Goal: Information Seeking & Learning: Learn about a topic

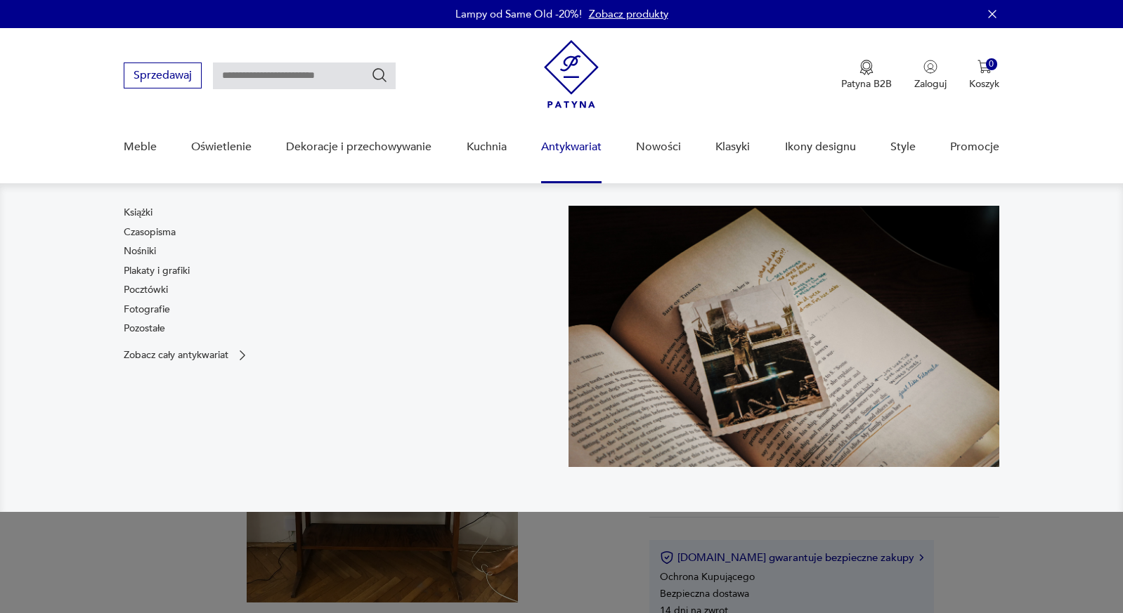
click at [1074, 501] on nav "Książki Czasopisma Nośniki Plakaty i grafiki Pocztówki Fotografie Pozostałe Zob…" at bounding box center [561, 347] width 1123 height 329
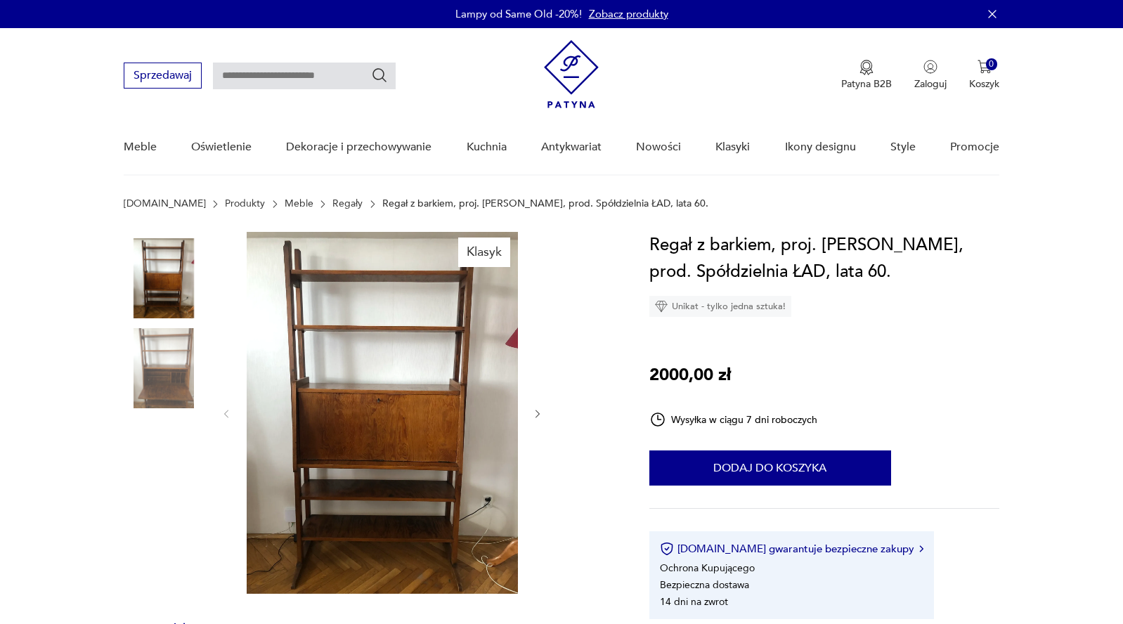
click at [408, 367] on img at bounding box center [382, 413] width 271 height 362
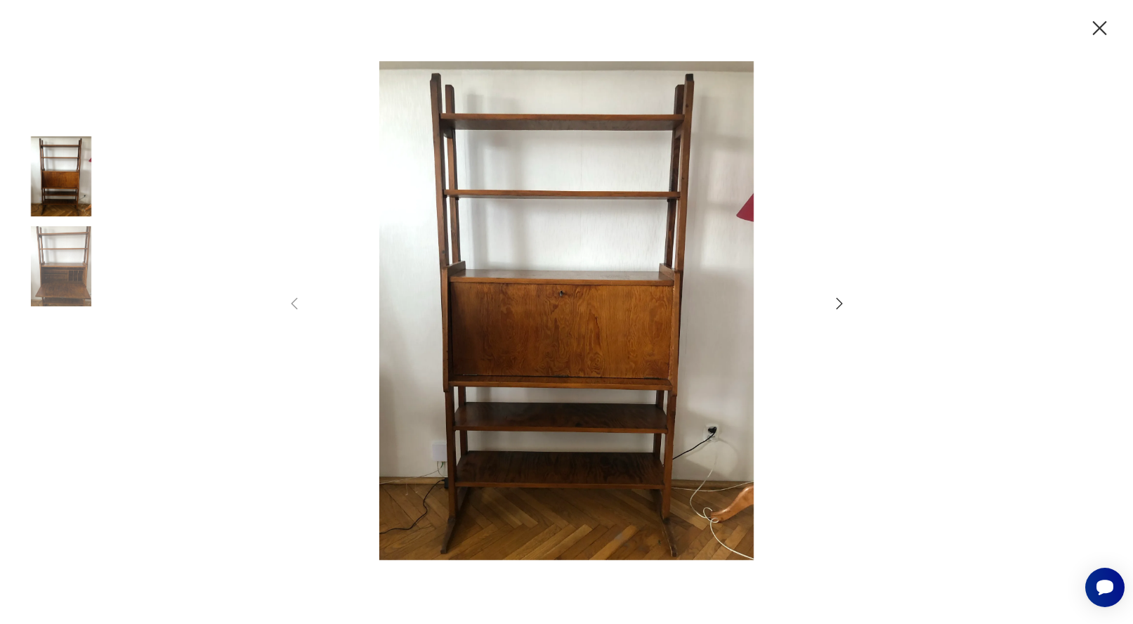
click at [836, 307] on icon "button" at bounding box center [839, 303] width 17 height 17
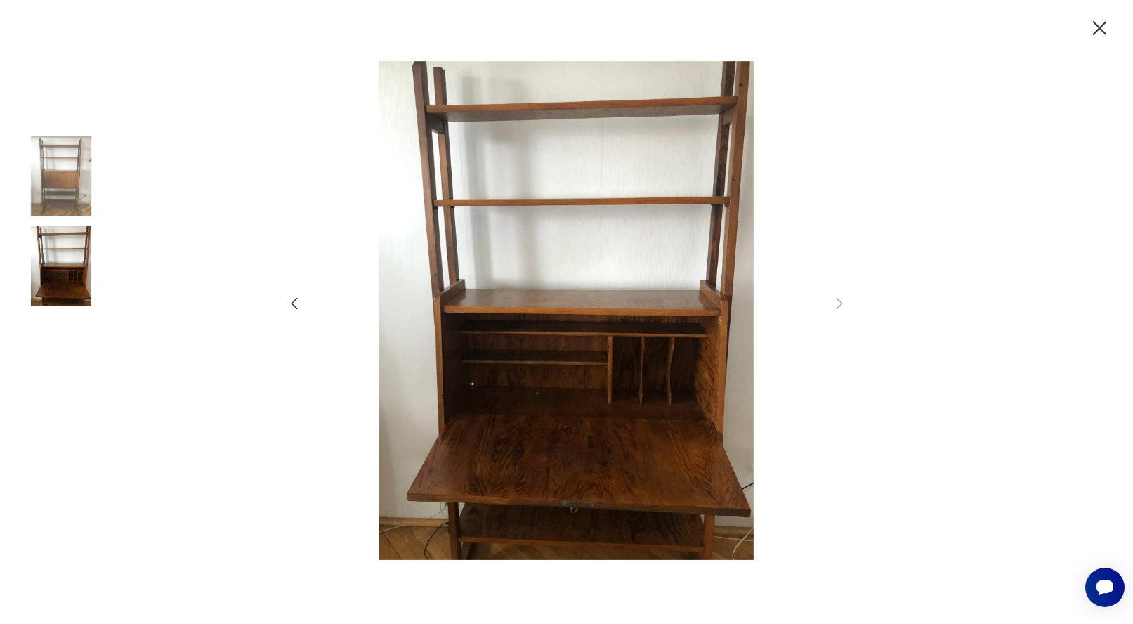
click at [993, 290] on div at bounding box center [566, 312] width 1133 height 624
click at [1101, 24] on icon "button" at bounding box center [1100, 28] width 25 height 25
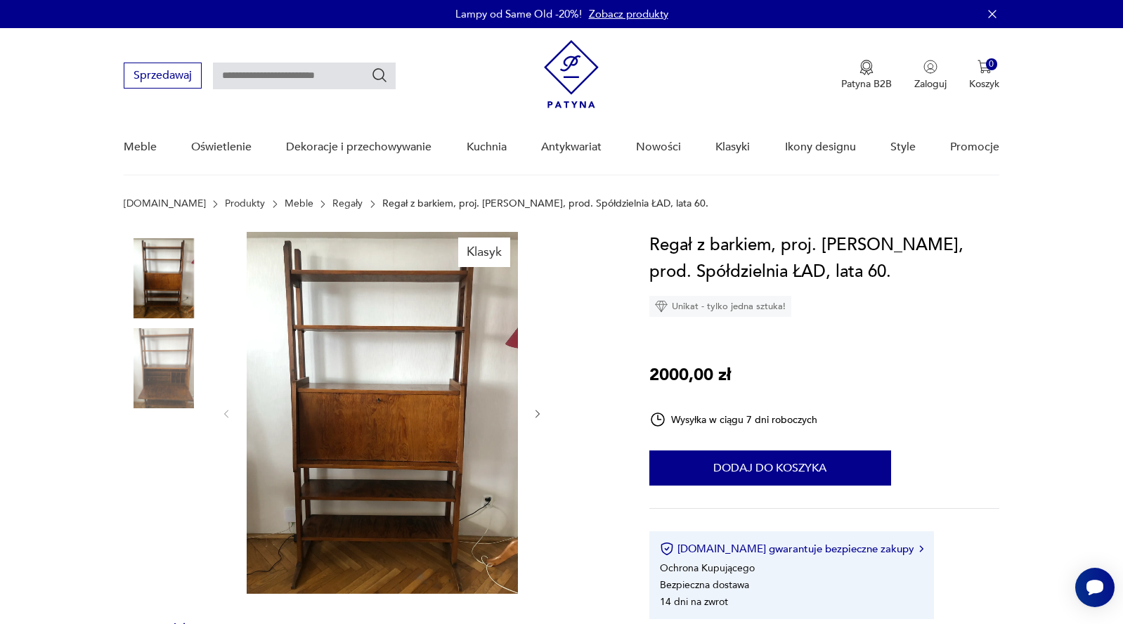
click at [332, 204] on link "Regały" at bounding box center [347, 203] width 30 height 11
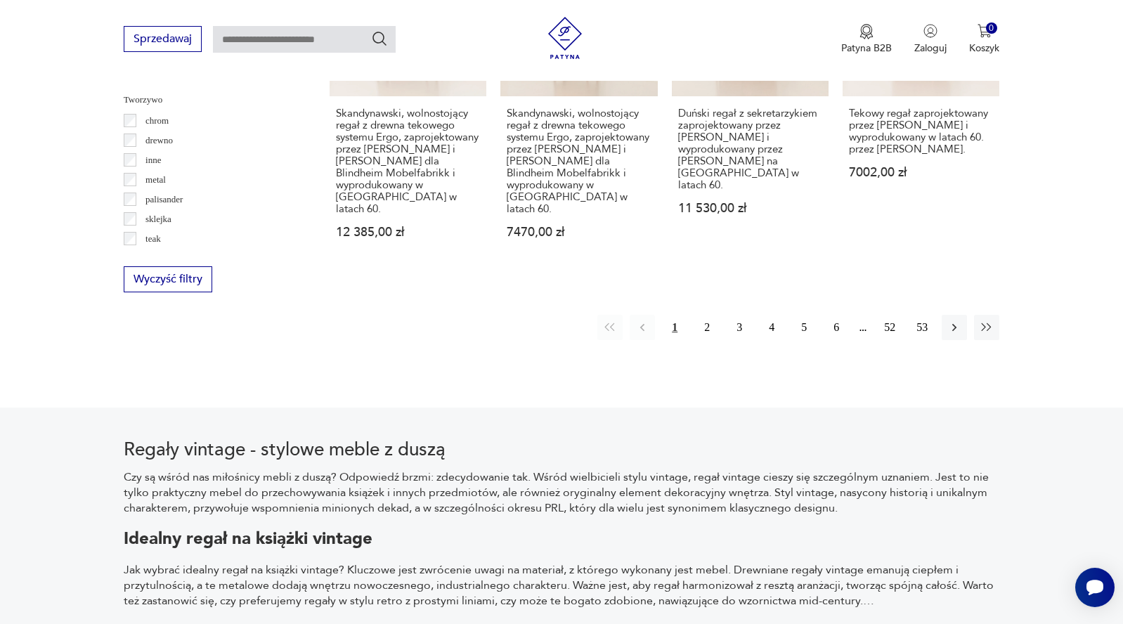
scroll to position [1881, 0]
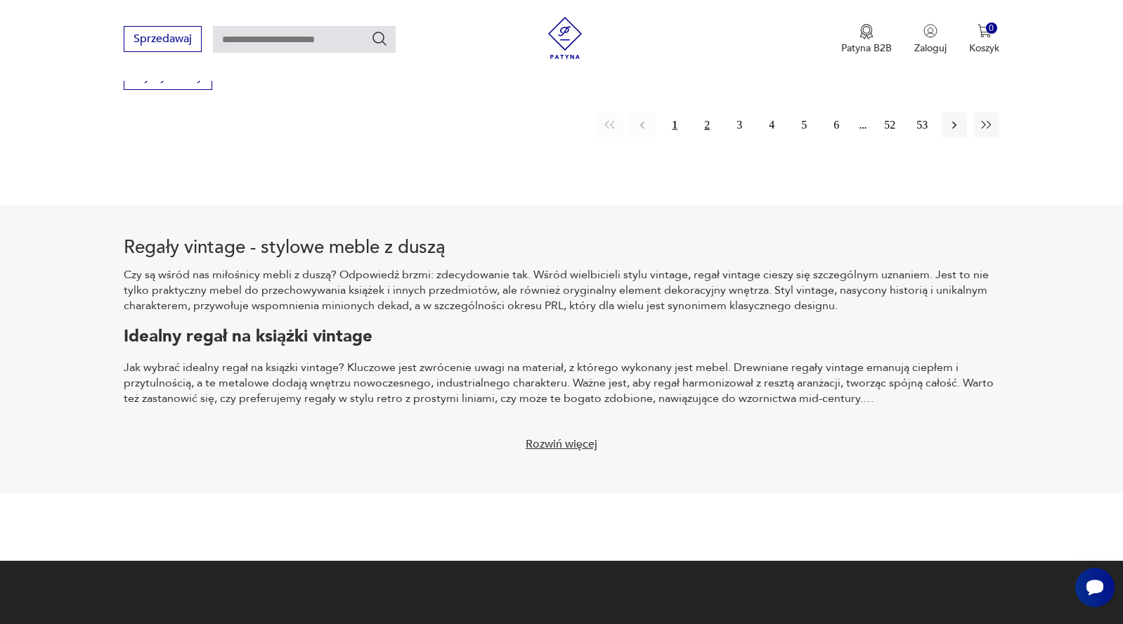
click at [709, 112] on button "2" at bounding box center [706, 124] width 25 height 25
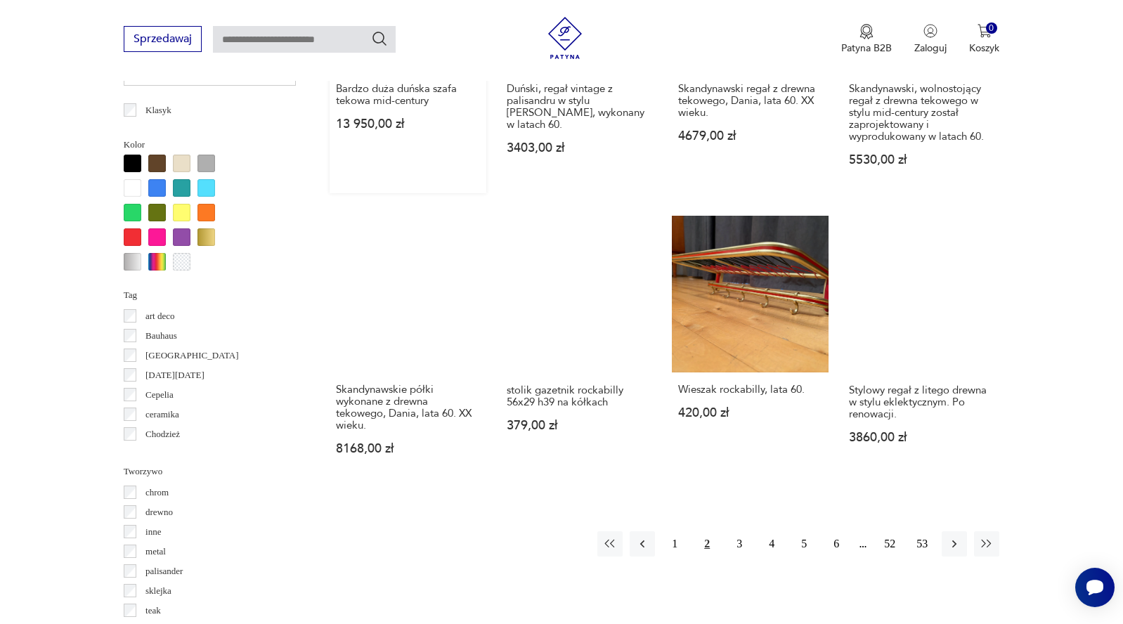
scroll to position [1430, 0]
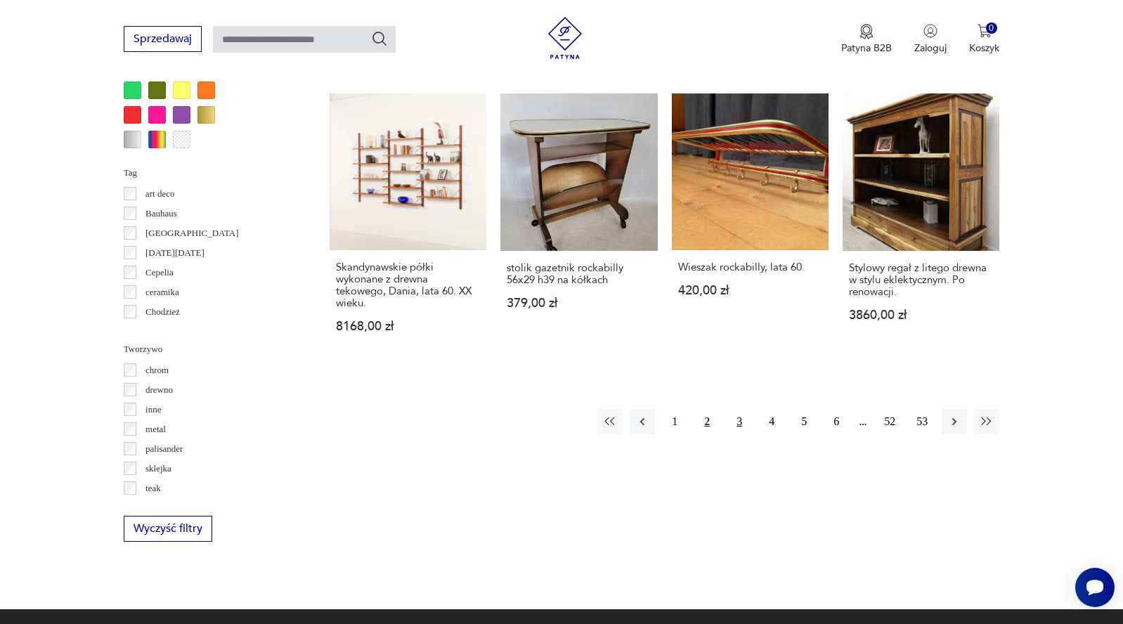
click at [739, 414] on button "3" at bounding box center [738, 421] width 25 height 25
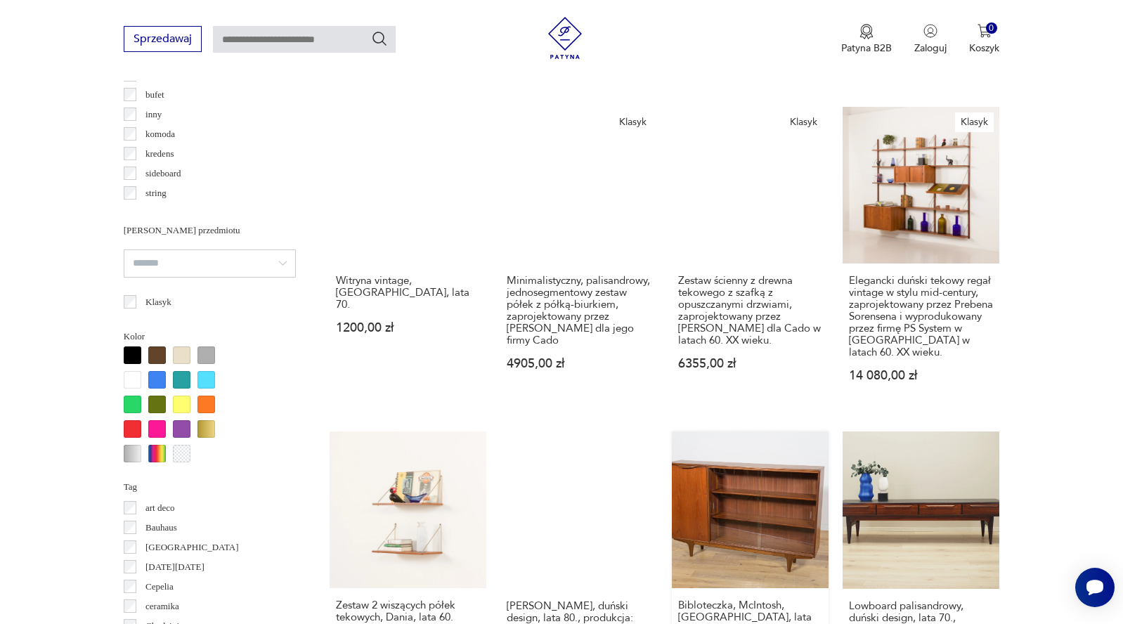
scroll to position [1389, 0]
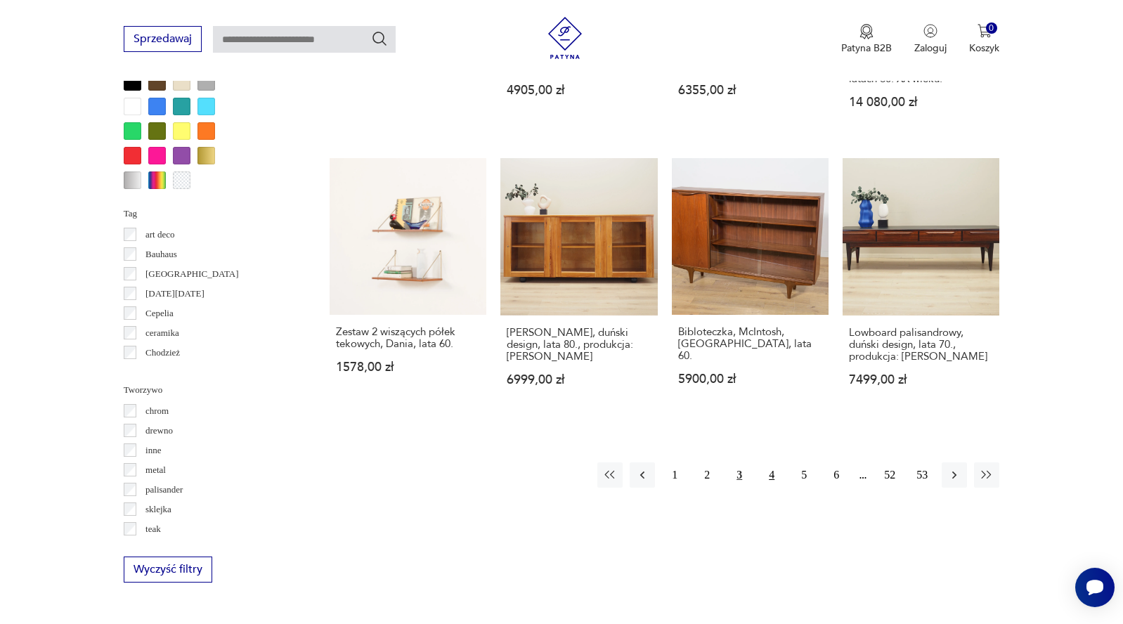
click at [780, 462] on button "4" at bounding box center [771, 474] width 25 height 25
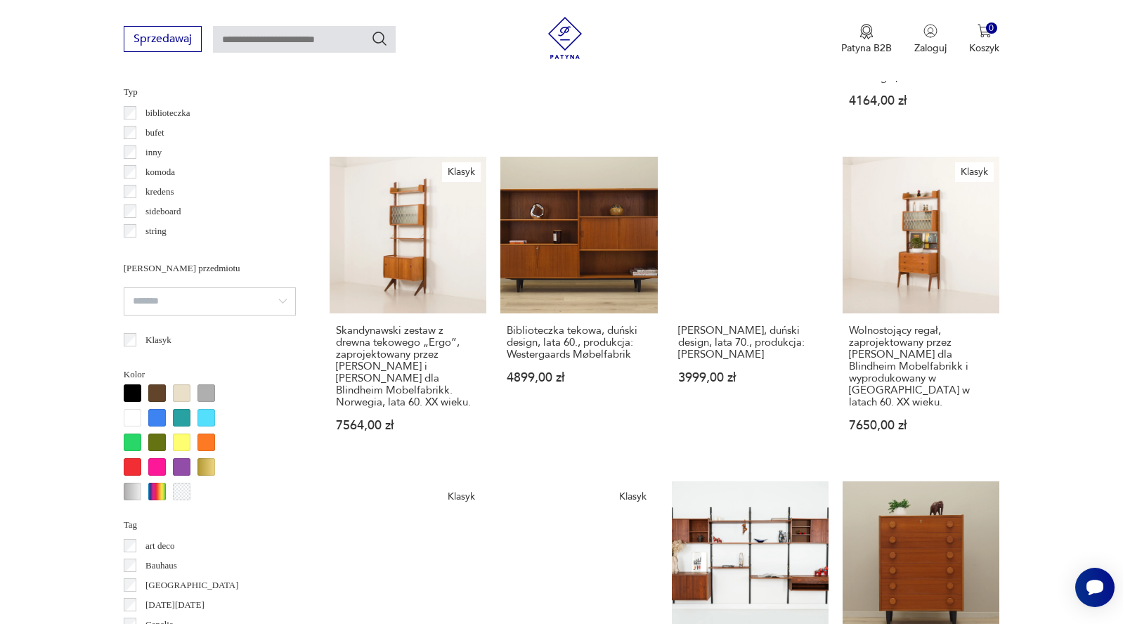
scroll to position [1383, 0]
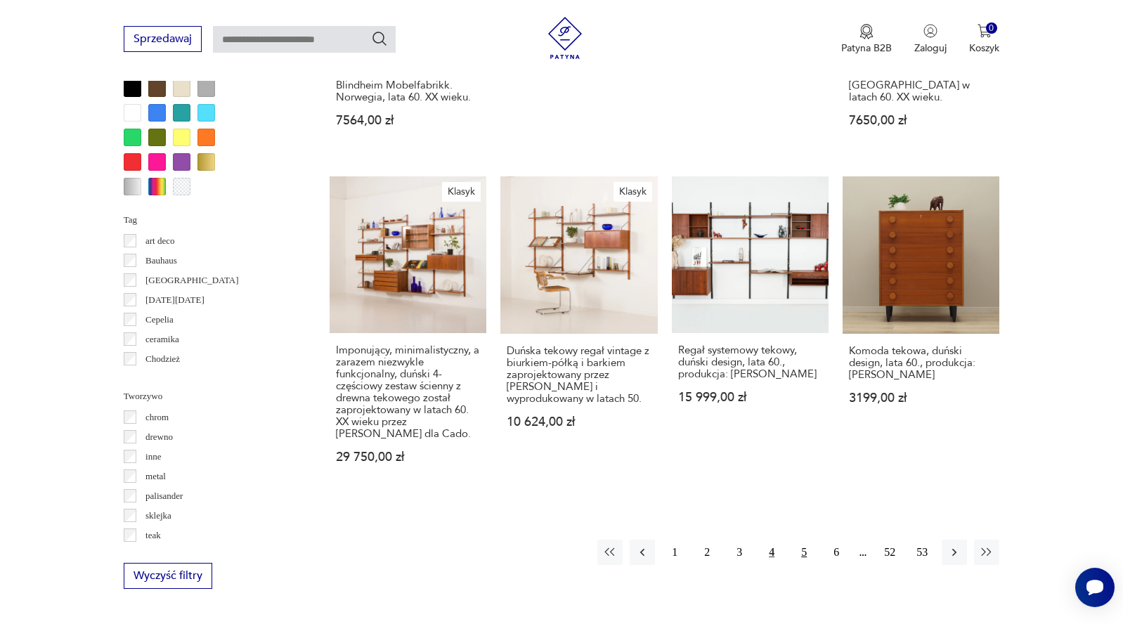
click at [802, 540] on button "5" at bounding box center [803, 552] width 25 height 25
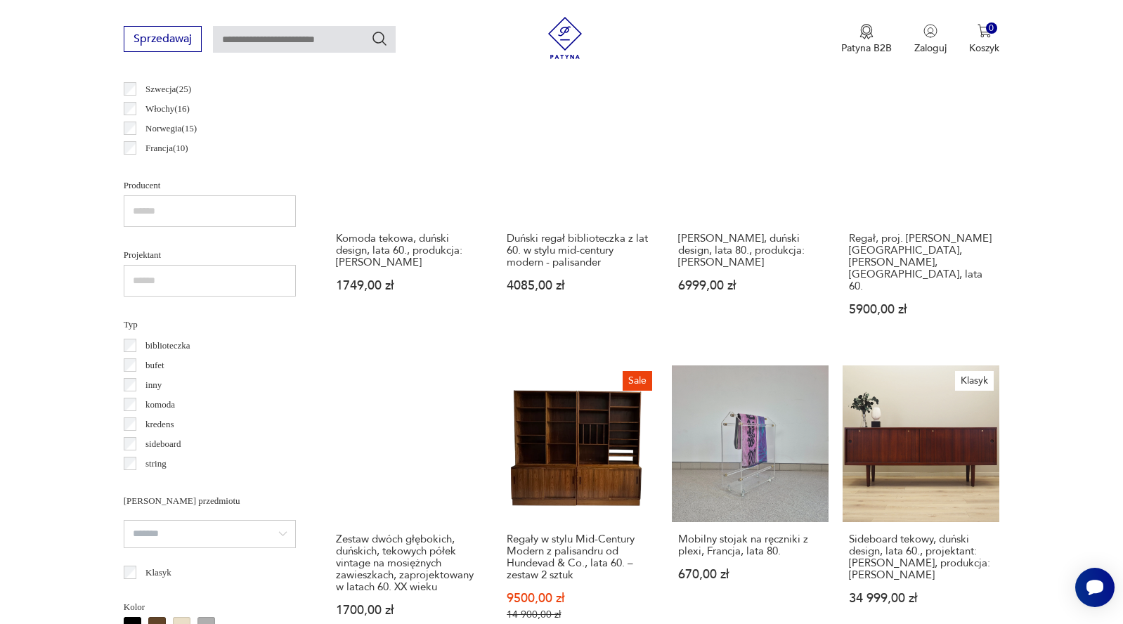
scroll to position [1072, 0]
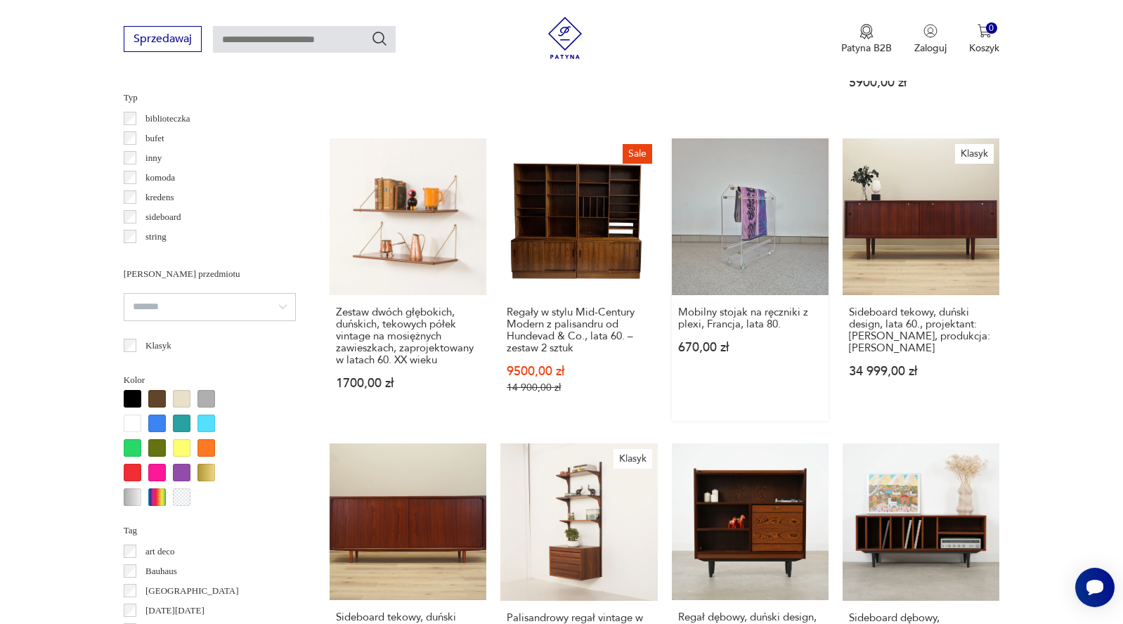
click at [768, 195] on link "Mobilny stojak na ręczniki z plexi, Francja, lata 80. 670,00 zł" at bounding box center [750, 279] width 157 height 282
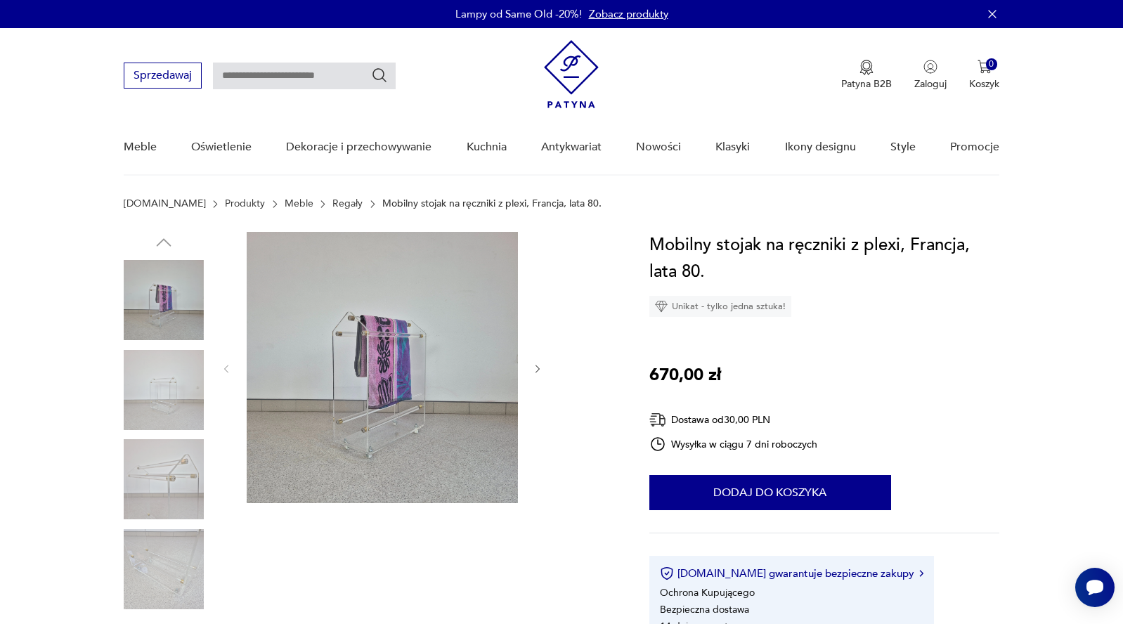
click at [164, 398] on img at bounding box center [164, 390] width 80 height 80
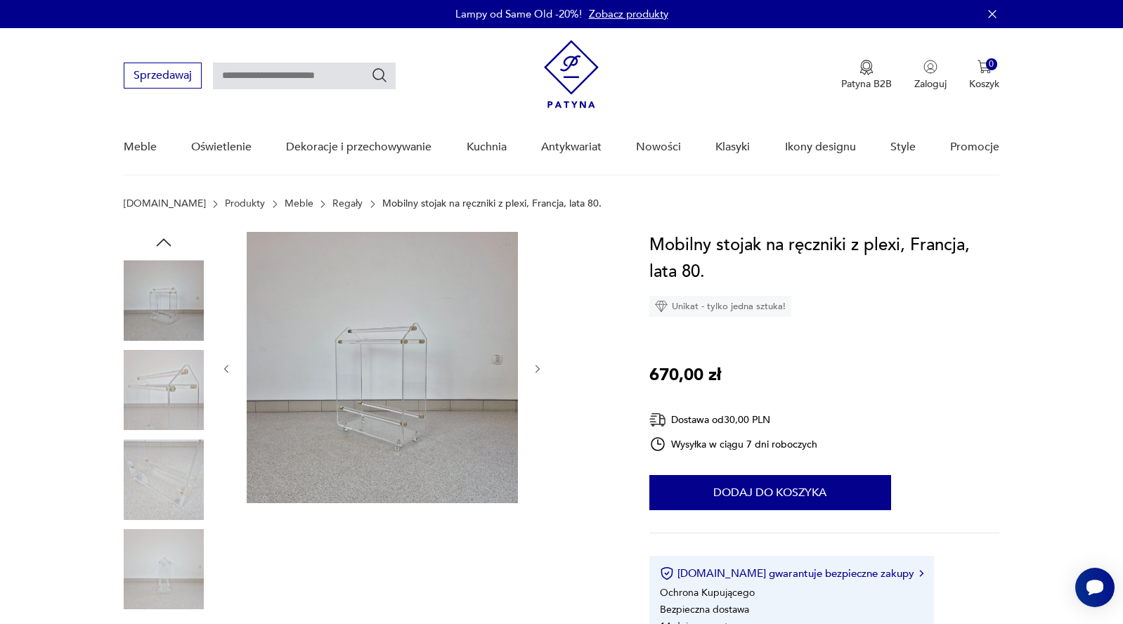
click at [537, 367] on icon "button" at bounding box center [538, 369] width 12 height 12
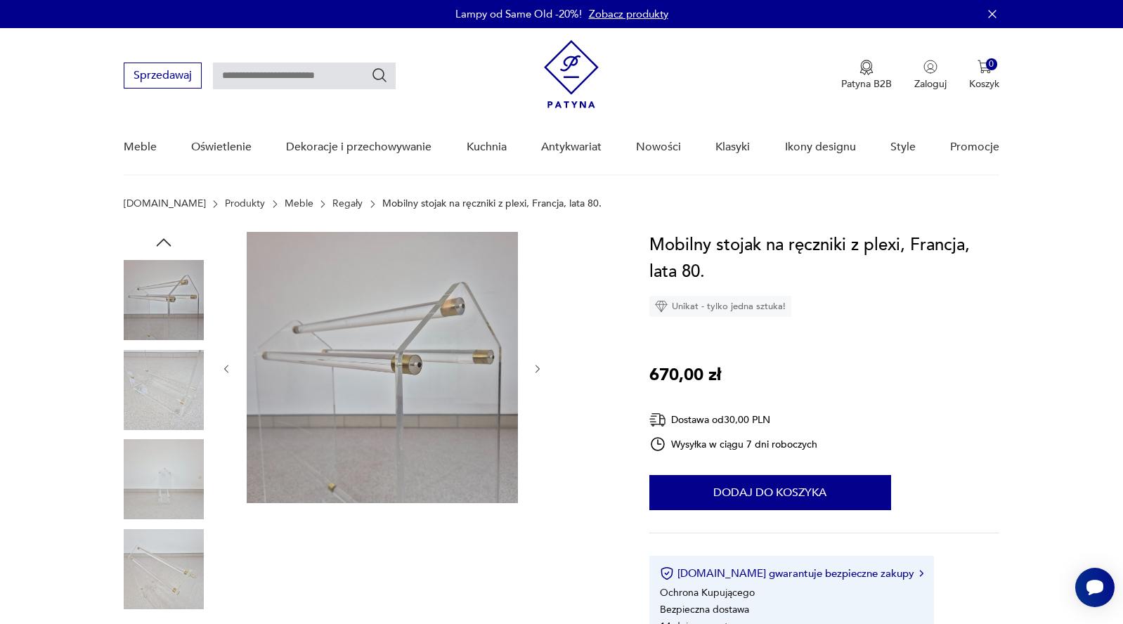
click at [538, 366] on icon "button" at bounding box center [538, 369] width 12 height 12
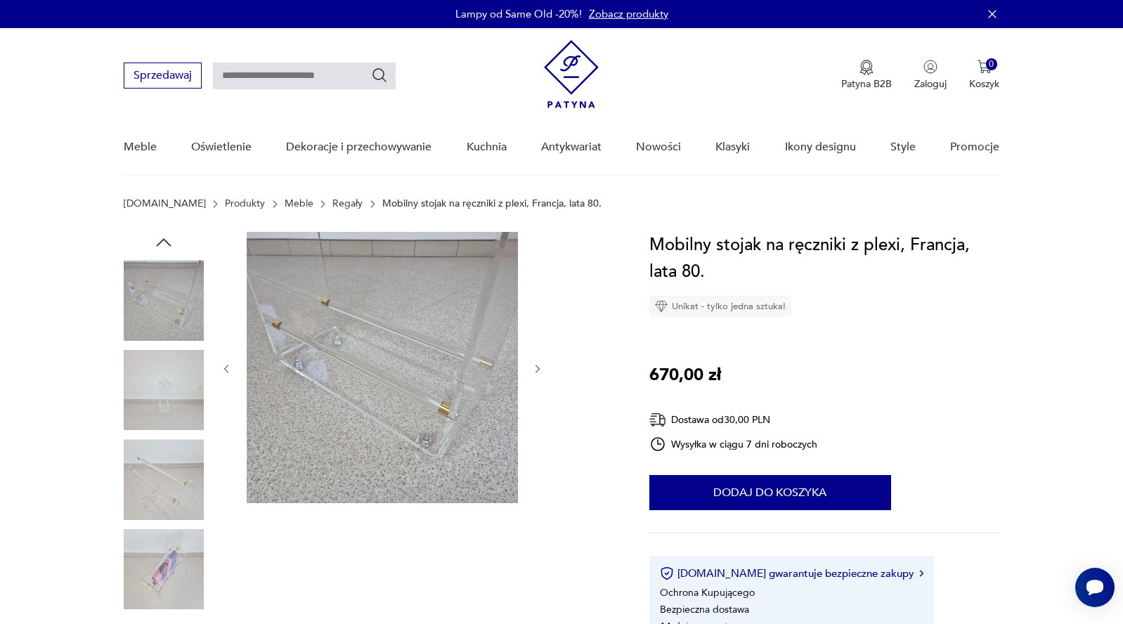
click at [537, 365] on icon "button" at bounding box center [538, 369] width 12 height 12
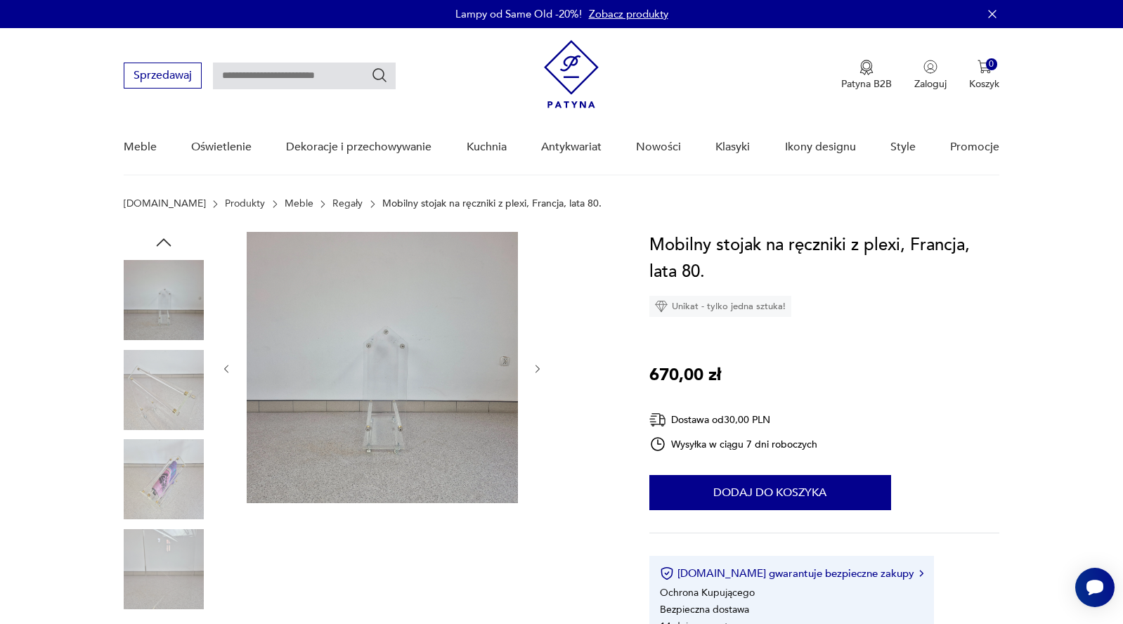
click at [537, 365] on icon "button" at bounding box center [538, 369] width 12 height 12
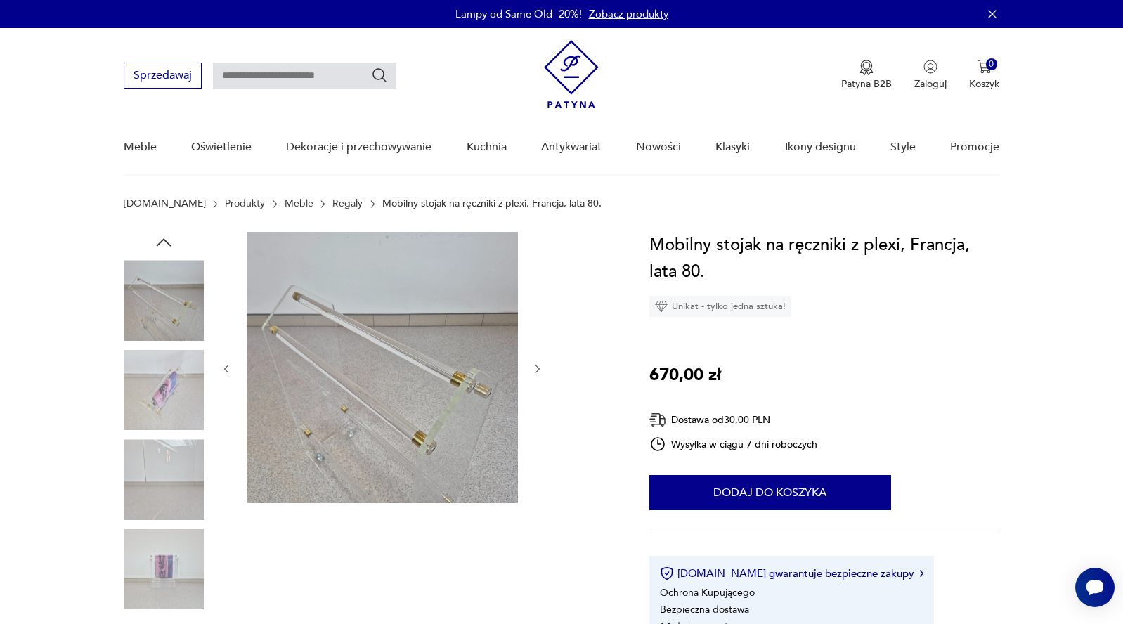
click at [537, 365] on icon "button" at bounding box center [538, 369] width 12 height 12
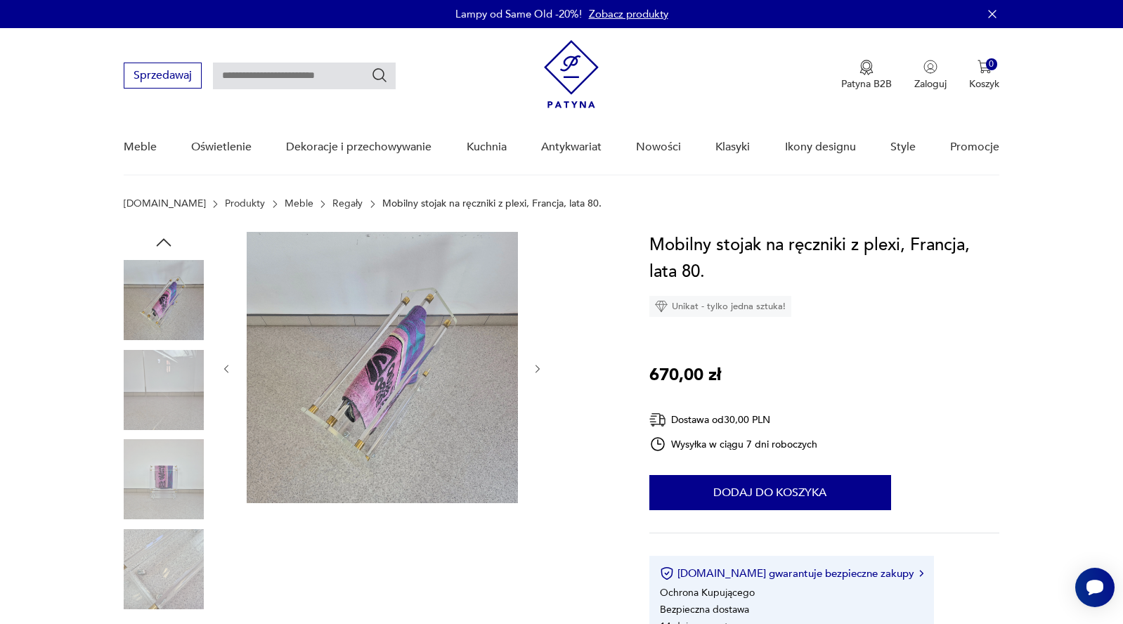
click at [537, 365] on icon "button" at bounding box center [538, 369] width 12 height 12
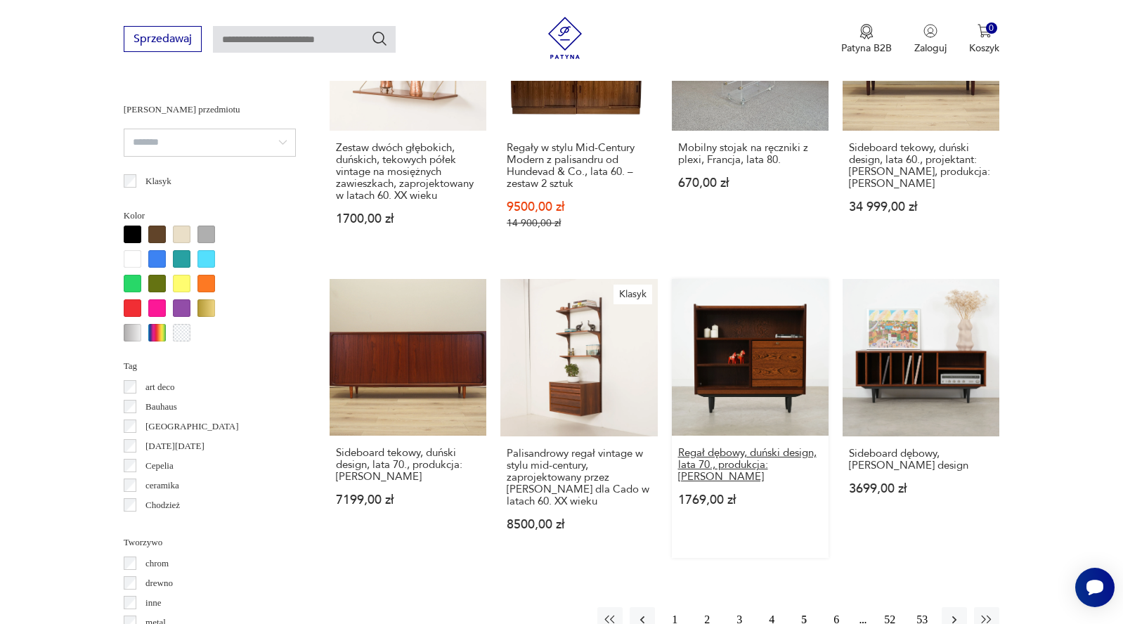
scroll to position [1264, 0]
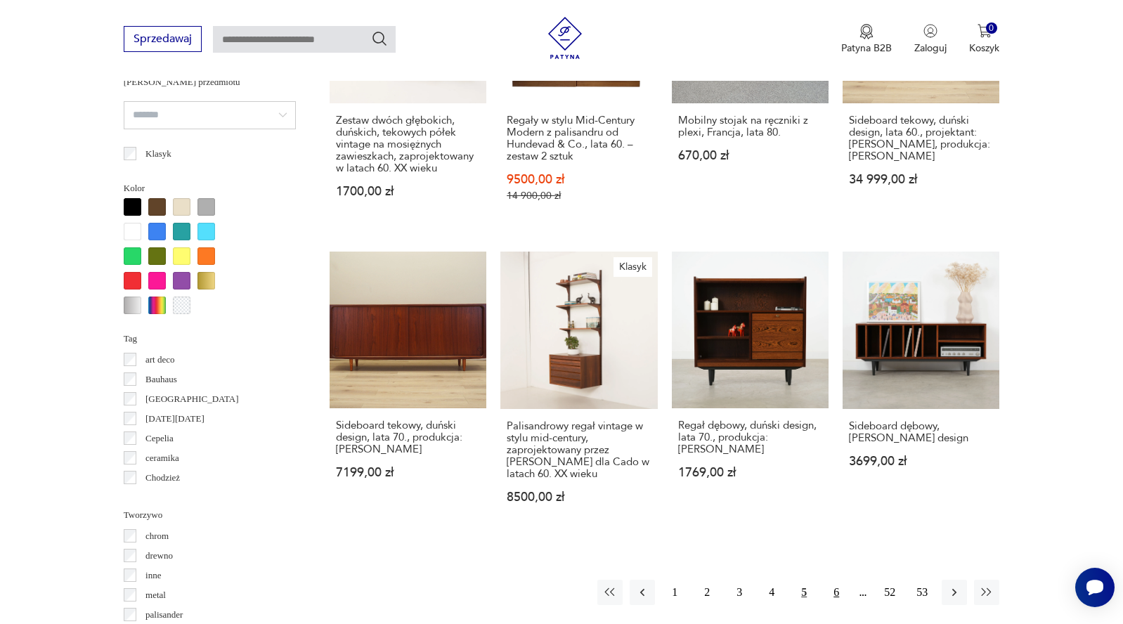
click at [836, 580] on button "6" at bounding box center [835, 592] width 25 height 25
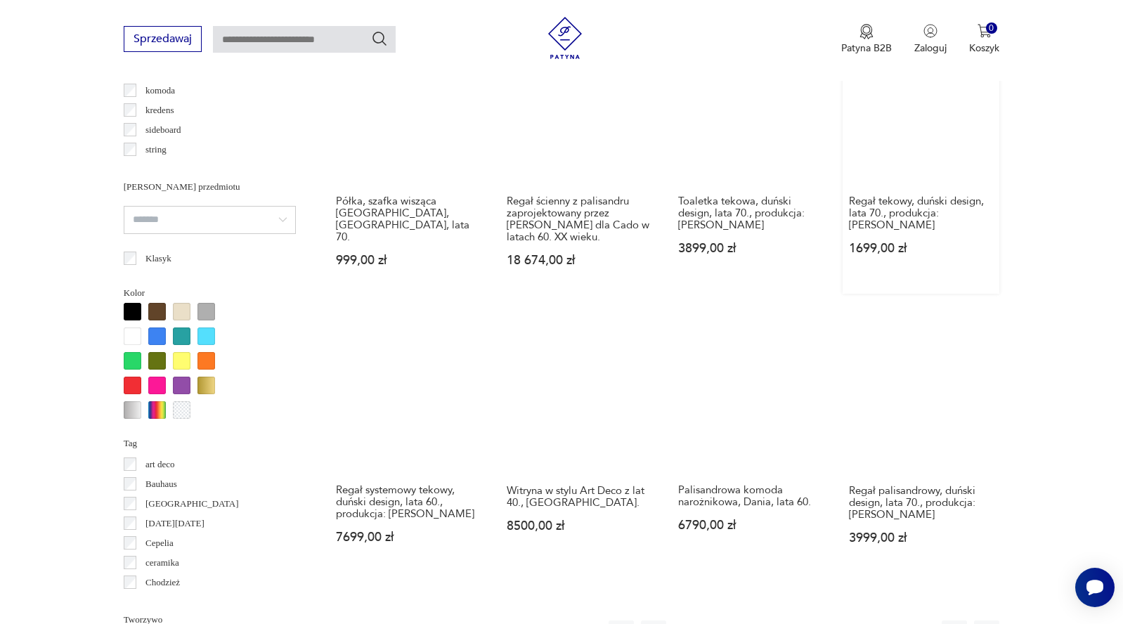
scroll to position [1215, 0]
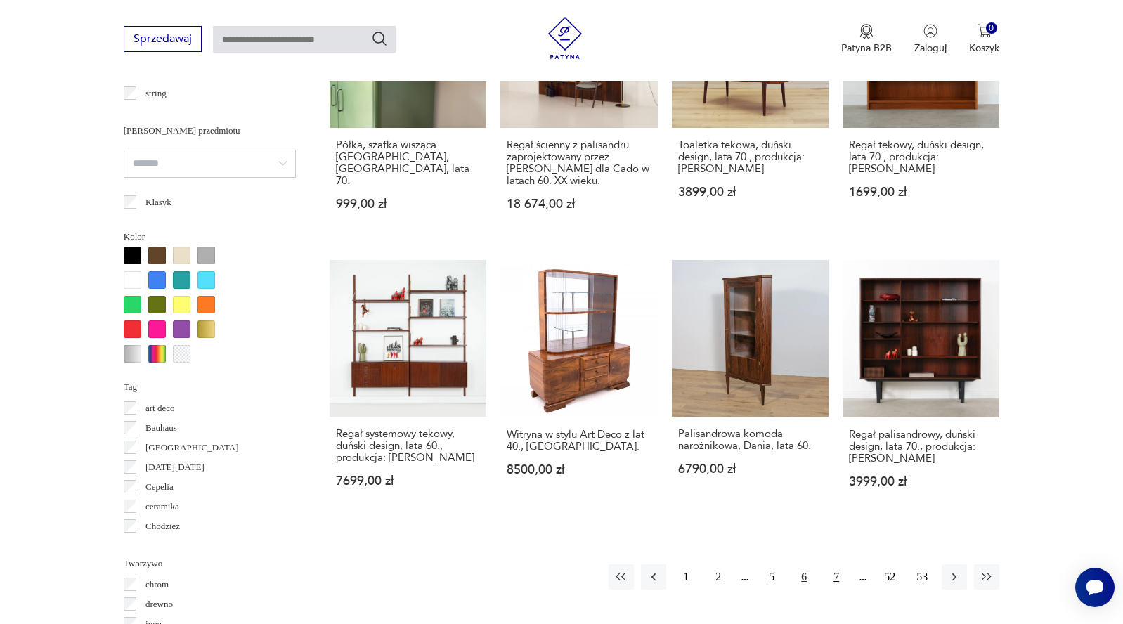
click at [830, 580] on button "7" at bounding box center [835, 576] width 25 height 25
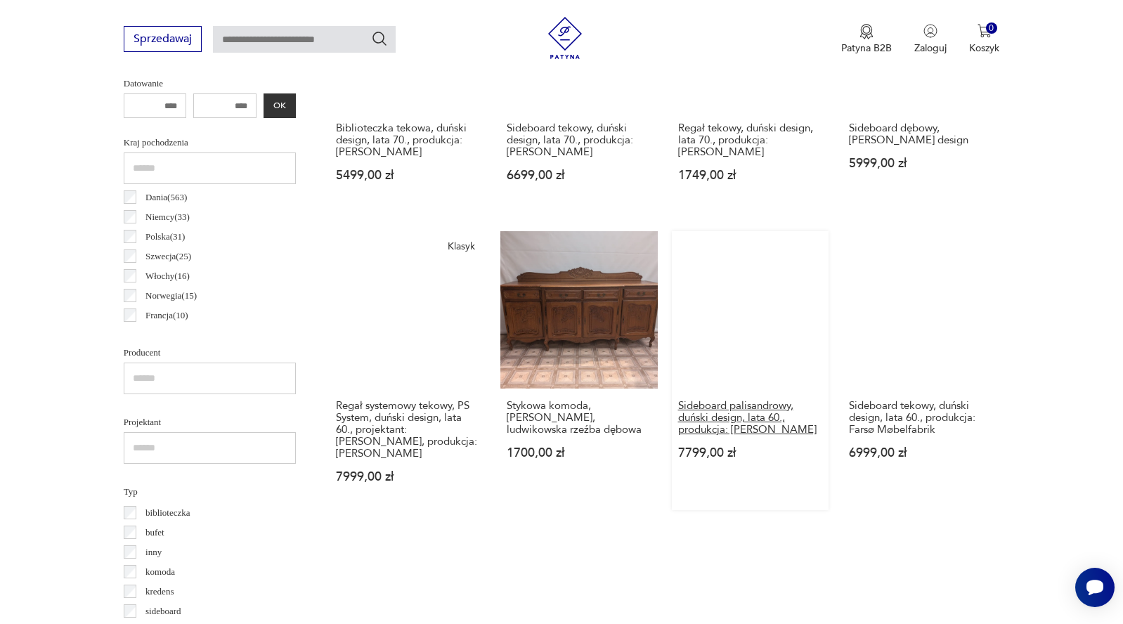
scroll to position [1343, 0]
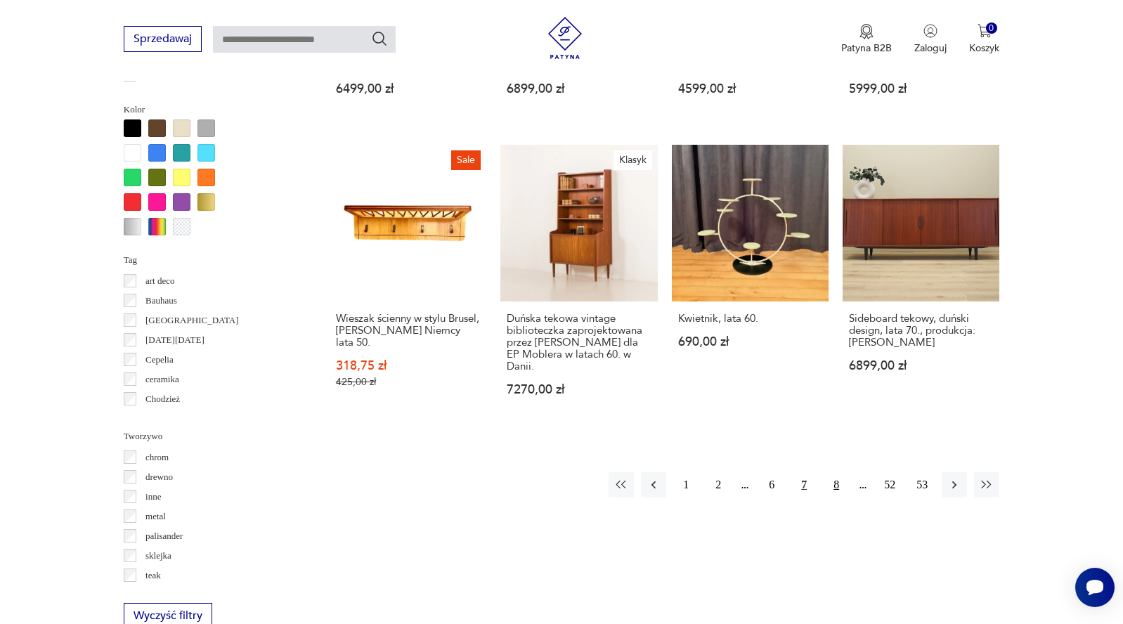
click at [844, 473] on button "8" at bounding box center [835, 484] width 25 height 25
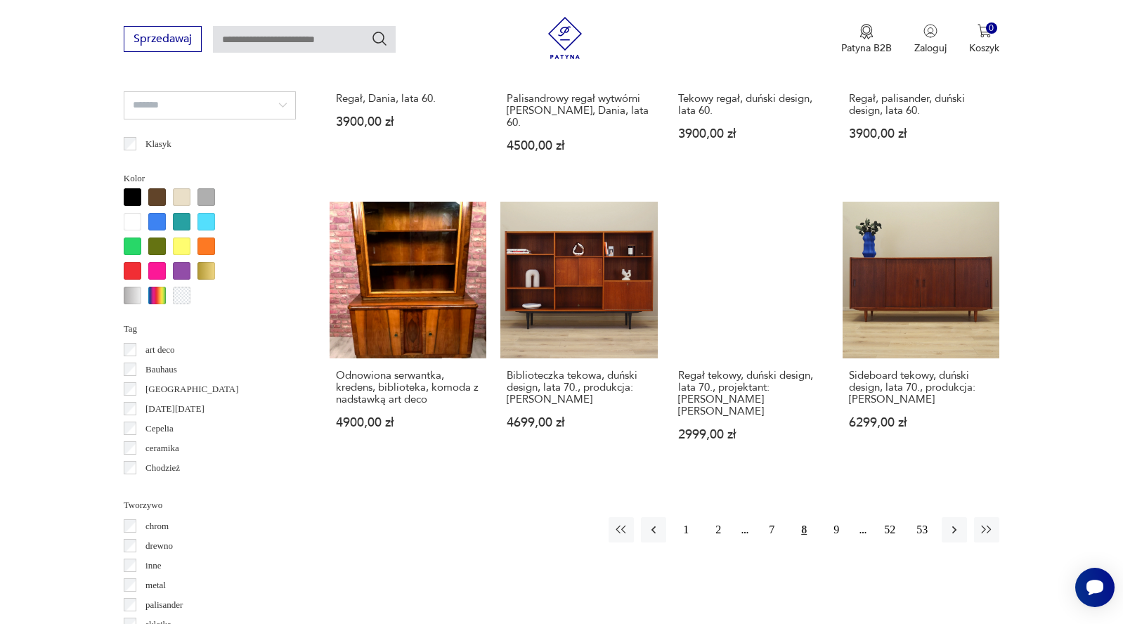
scroll to position [1274, 0]
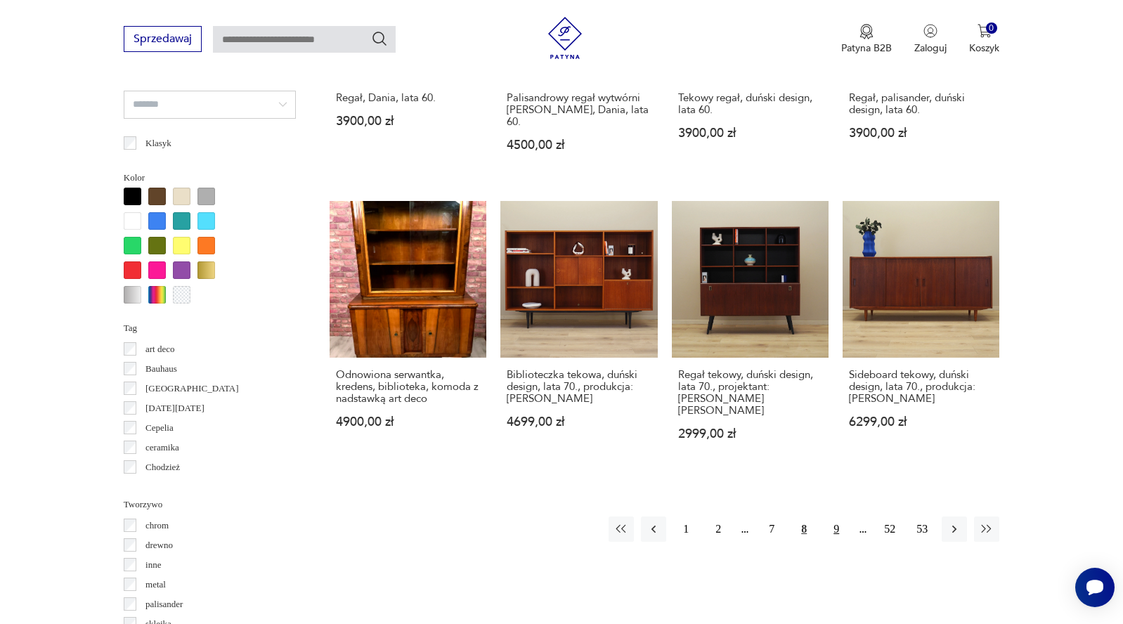
click at [830, 516] on button "9" at bounding box center [835, 528] width 25 height 25
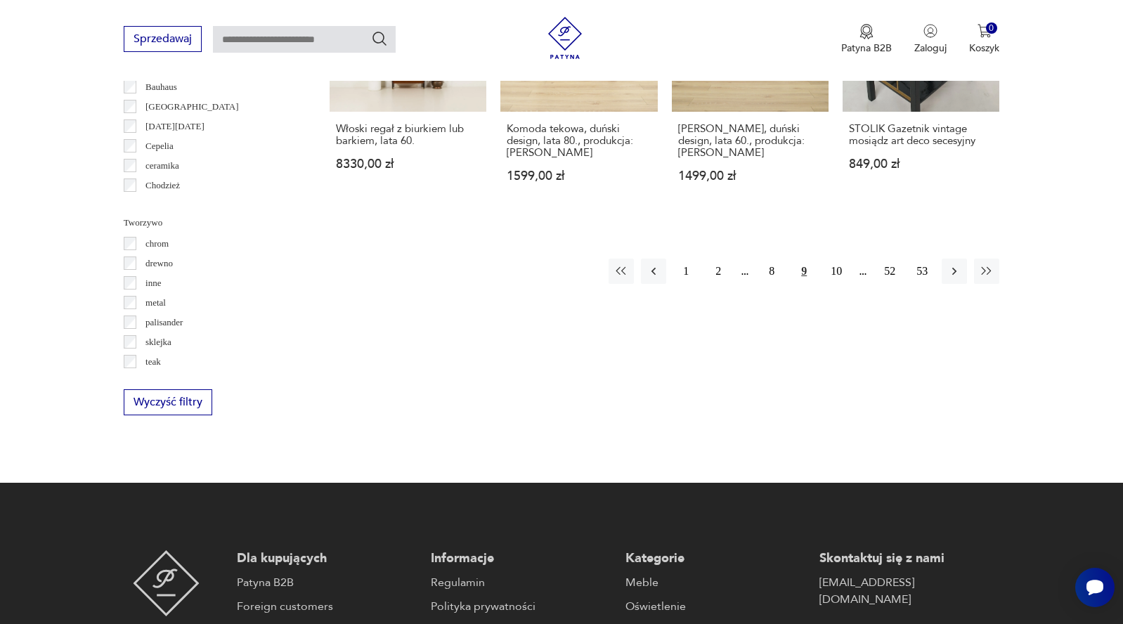
scroll to position [1513, 0]
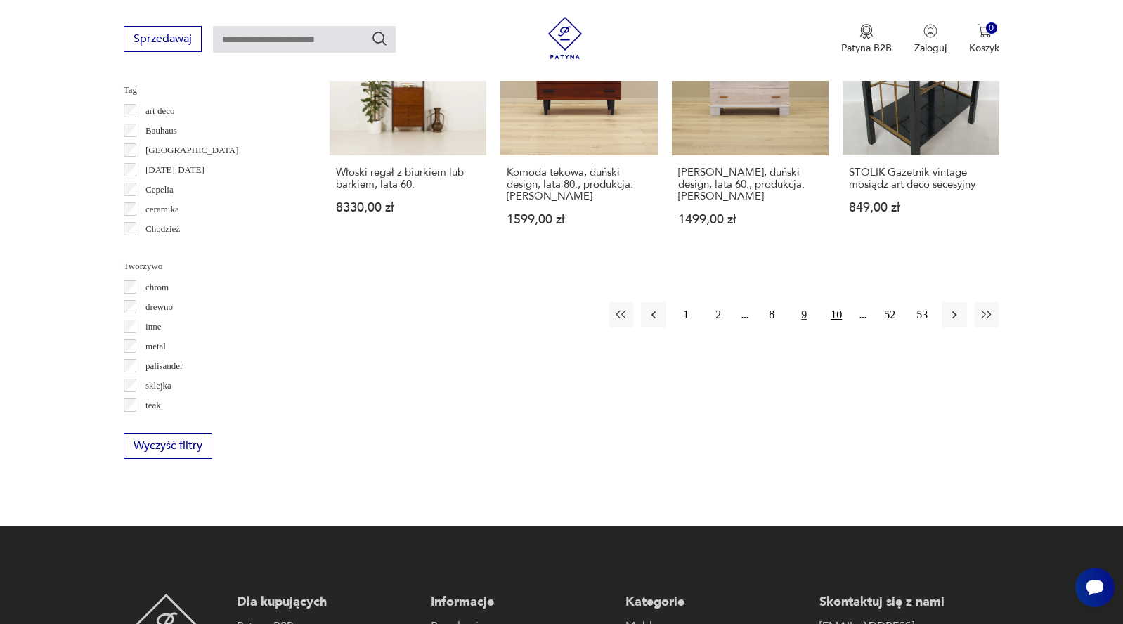
click at [836, 302] on button "10" at bounding box center [835, 314] width 25 height 25
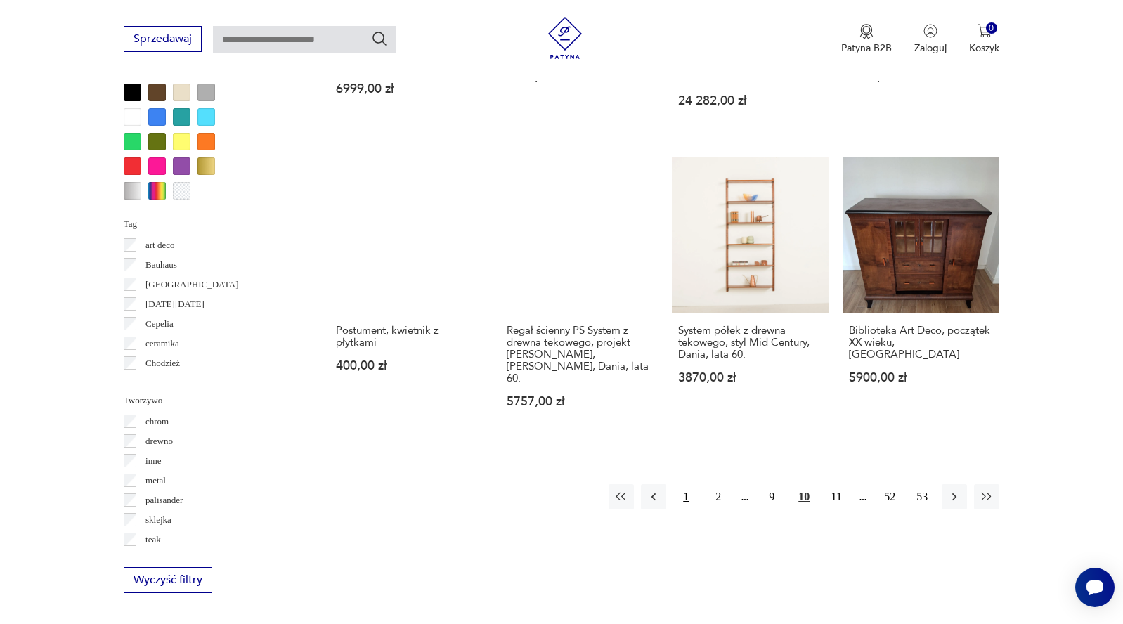
scroll to position [1502, 0]
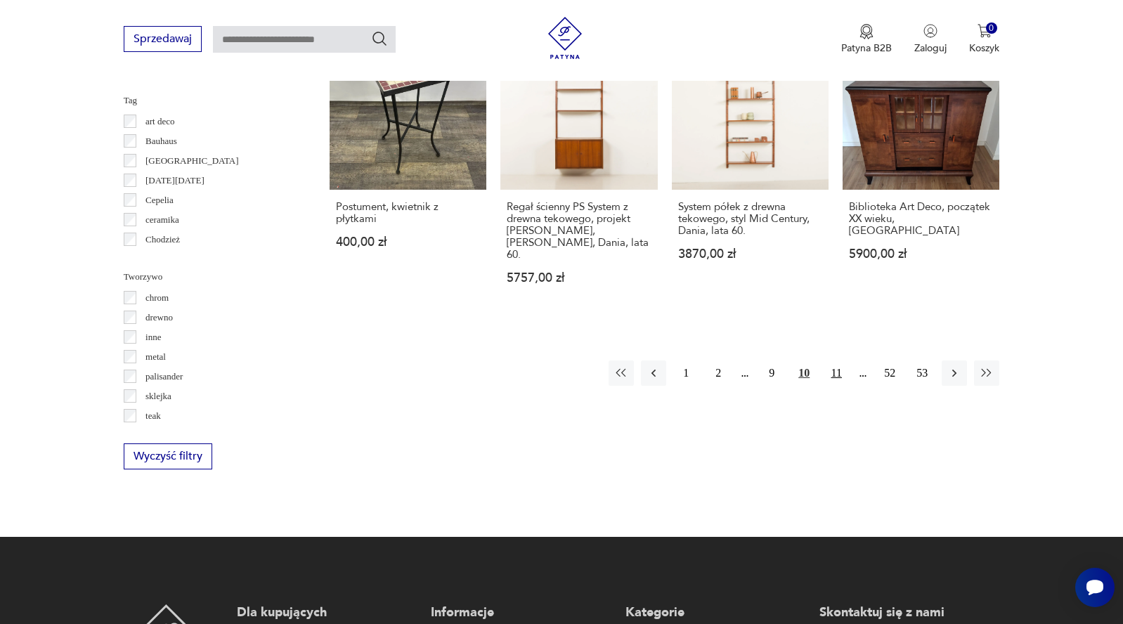
click at [832, 360] on button "11" at bounding box center [835, 372] width 25 height 25
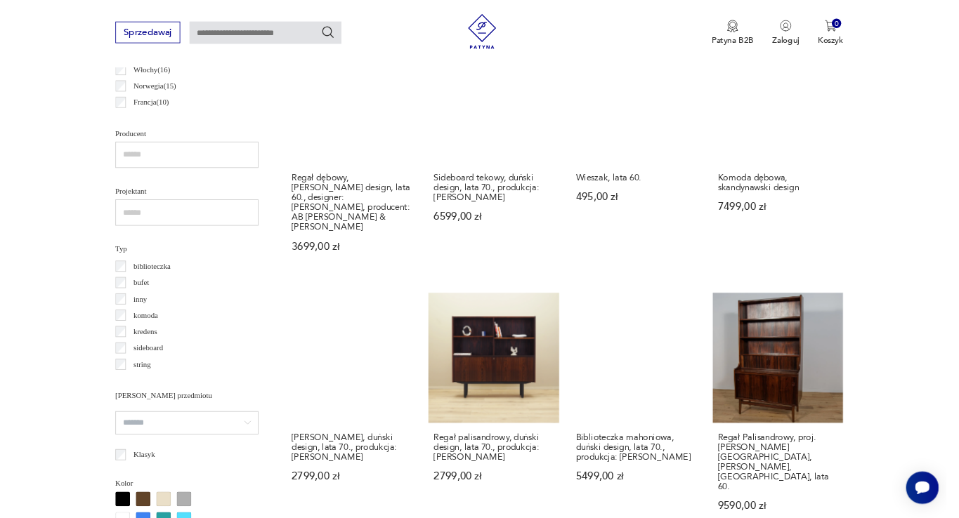
scroll to position [869, 0]
